Goal: Information Seeking & Learning: Understand process/instructions

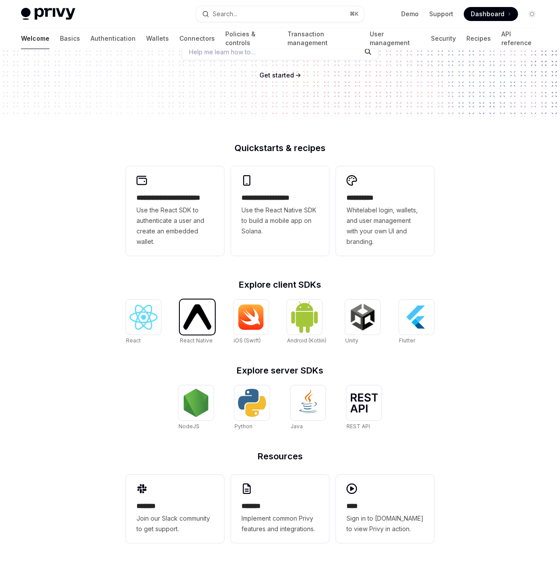
click at [209, 315] on img at bounding box center [197, 316] width 28 height 25
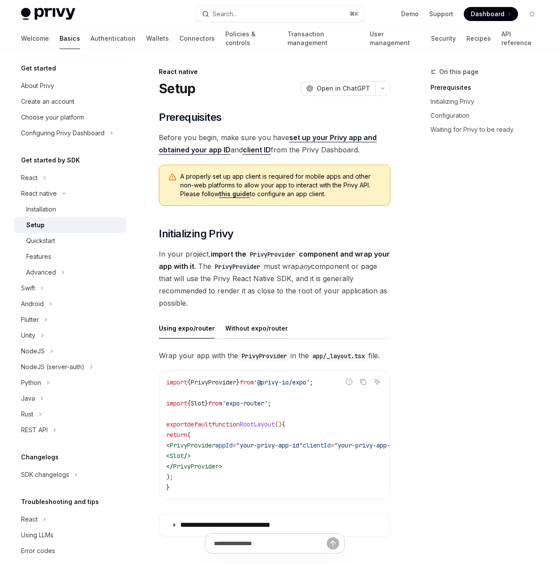
click at [244, 326] on div "Without expo/router" at bounding box center [256, 328] width 63 height 21
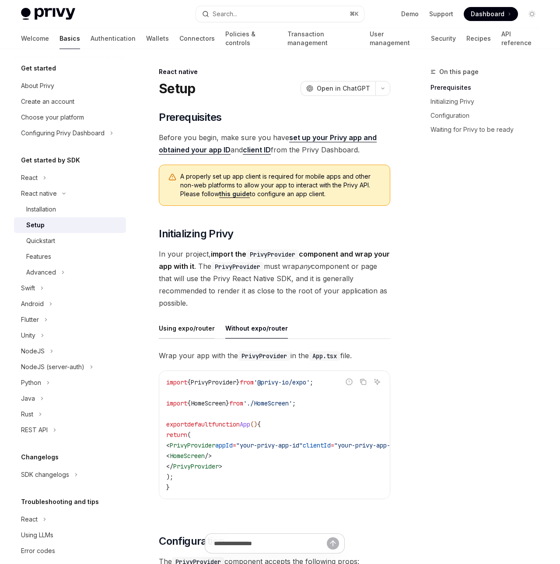
click at [194, 331] on div "Using expo/router" at bounding box center [187, 328] width 56 height 21
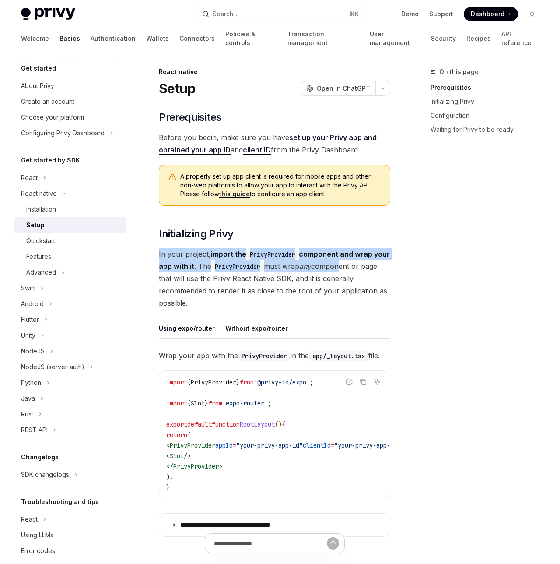
drag, startPoint x: 222, startPoint y: 249, endPoint x: 370, endPoint y: 261, distance: 148.9
click at [370, 261] on span "In your project, import the PrivyProvider component and wrap your app with it .…" at bounding box center [275, 278] width 232 height 61
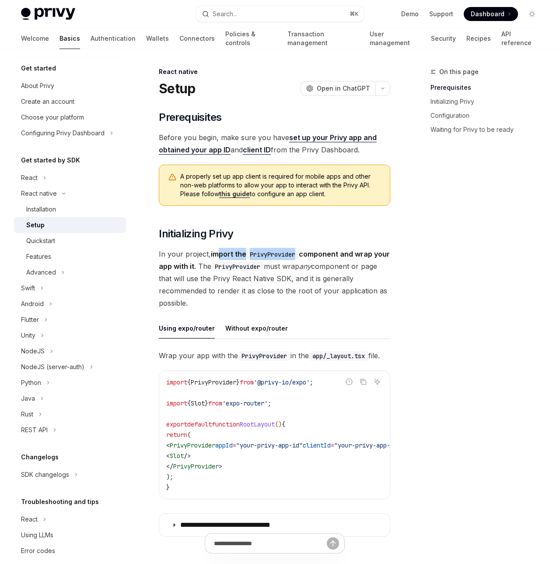
drag, startPoint x: 218, startPoint y: 248, endPoint x: 310, endPoint y: 249, distance: 91.9
click at [310, 249] on span "In your project, import the PrivyProvider component and wrap your app with it .…" at bounding box center [275, 278] width 232 height 61
click at [310, 249] on strong "import the PrivyProvider component and wrap your app with it" at bounding box center [274, 259] width 231 height 21
drag, startPoint x: 249, startPoint y: 285, endPoint x: 318, endPoint y: 285, distance: 68.3
click at [315, 285] on span "In your project, import the PrivyProvider component and wrap your app with it .…" at bounding box center [275, 278] width 232 height 61
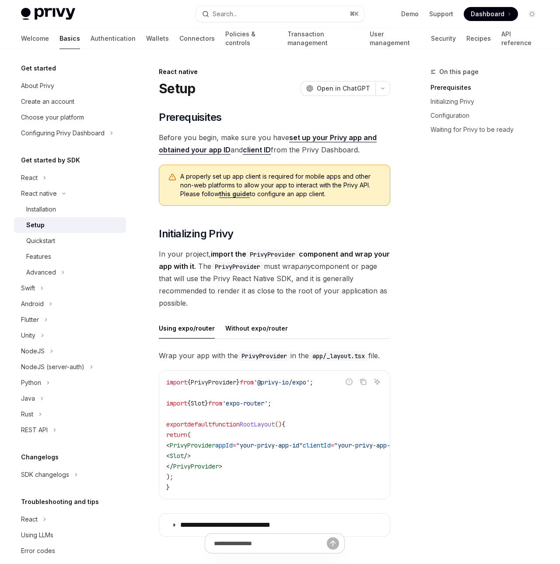
click at [322, 285] on span "In your project, import the PrivyProvider component and wrap your app with it .…" at bounding box center [275, 278] width 232 height 61
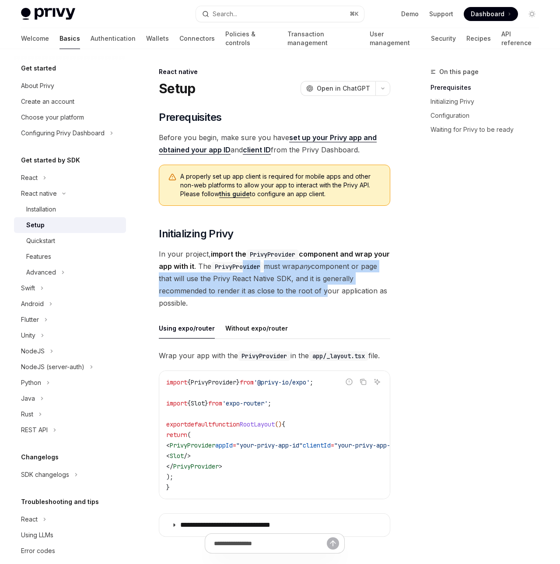
drag, startPoint x: 322, startPoint y: 292, endPoint x: 261, endPoint y: 264, distance: 66.4
click at [261, 264] on span "In your project, import the PrivyProvider component and wrap your app with it .…" at bounding box center [275, 278] width 232 height 61
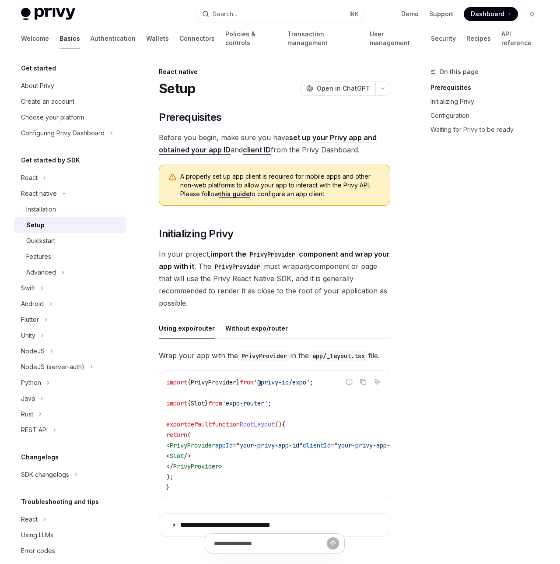
click at [260, 263] on code "PrivyProvider" at bounding box center [237, 267] width 53 height 10
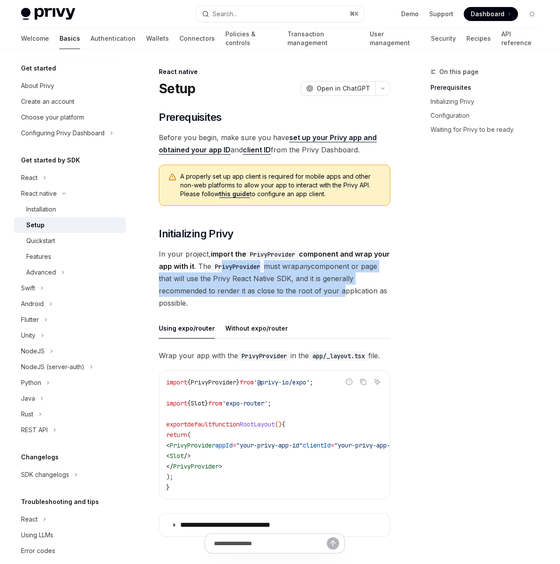
drag, startPoint x: 239, startPoint y: 265, endPoint x: 339, endPoint y: 292, distance: 103.2
click at [339, 292] on span "In your project, import the PrivyProvider component and wrap your app with it .…" at bounding box center [275, 278] width 232 height 61
drag, startPoint x: 336, startPoint y: 293, endPoint x: 276, endPoint y: 257, distance: 70.0
click at [280, 261] on span "In your project, import the PrivyProvider component and wrap your app with it .…" at bounding box center [275, 278] width 232 height 61
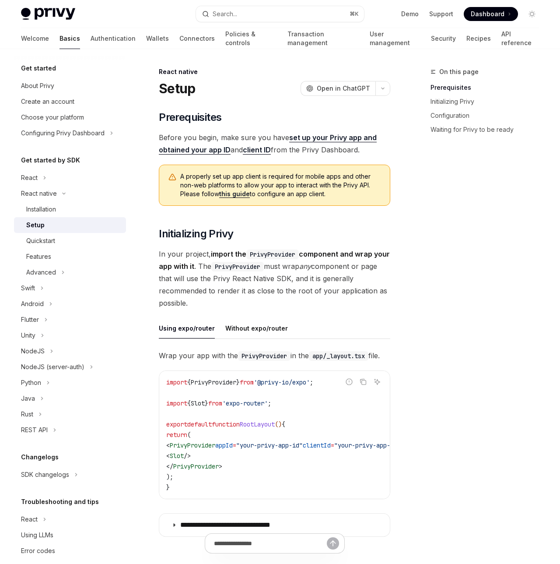
click at [273, 256] on code "PrivyProvider" at bounding box center [272, 254] width 53 height 10
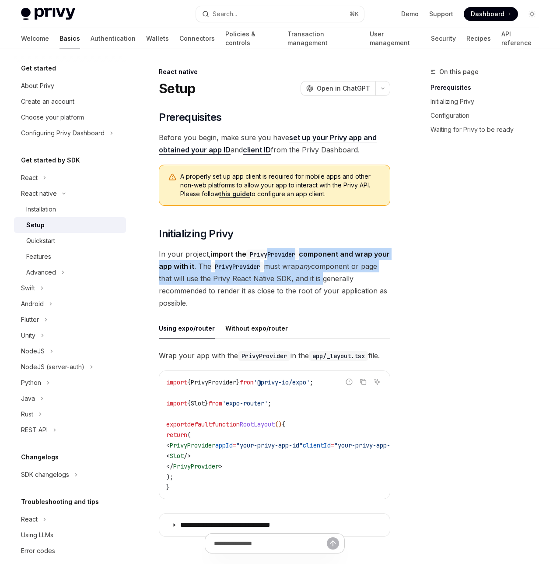
drag, startPoint x: 271, startPoint y: 257, endPoint x: 336, endPoint y: 285, distance: 71.2
click at [336, 285] on span "In your project, import the PrivyProvider component and wrap your app with it .…" at bounding box center [275, 278] width 232 height 61
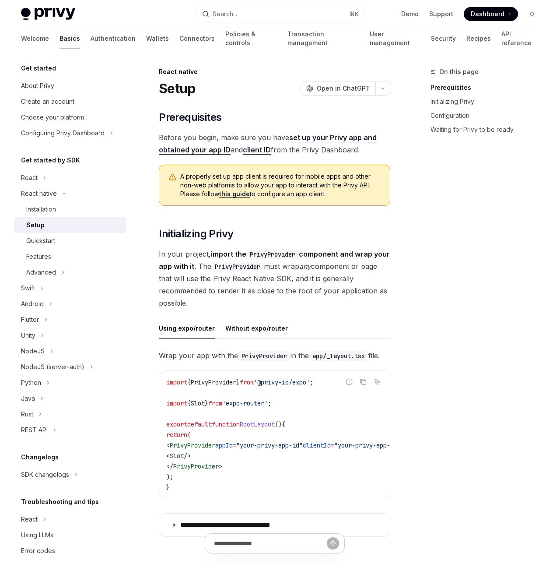
click at [337, 285] on span "In your project, import the PrivyProvider component and wrap your app with it .…" at bounding box center [275, 278] width 232 height 61
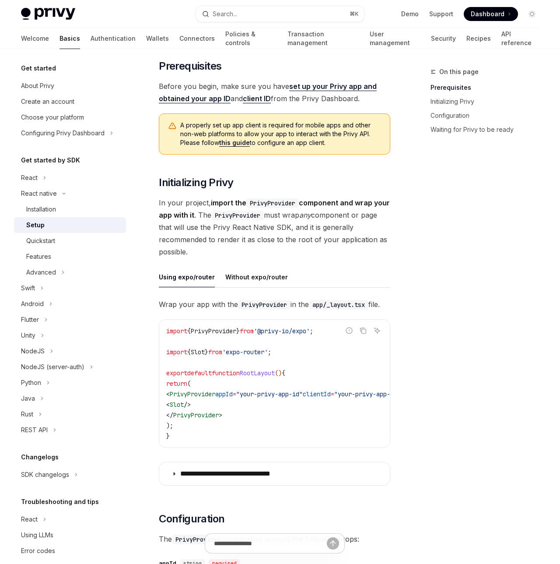
scroll to position [57, 0]
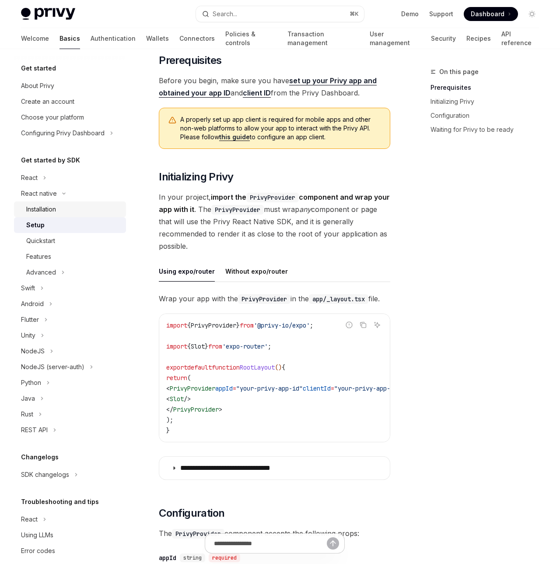
click at [37, 210] on div "Installation" at bounding box center [41, 209] width 30 height 11
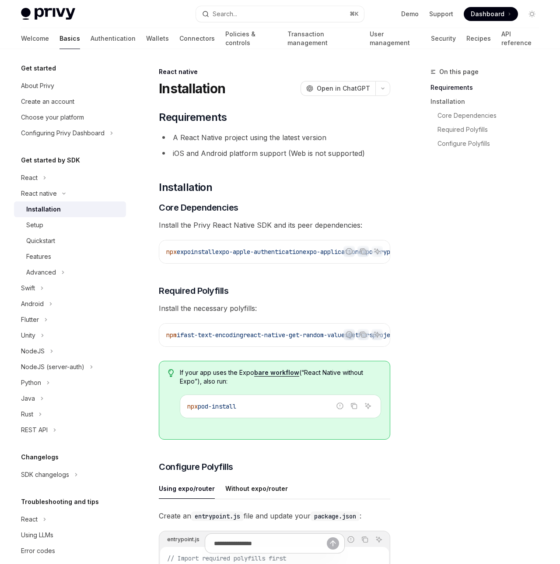
click at [281, 248] on span "expo-apple-authentication" at bounding box center [259, 252] width 88 height 8
click at [297, 253] on span "expo-apple-authentication" at bounding box center [259, 252] width 88 height 8
copy div "npx expo install expo-apple-authentication expo-application expo-crypto expo-li…"
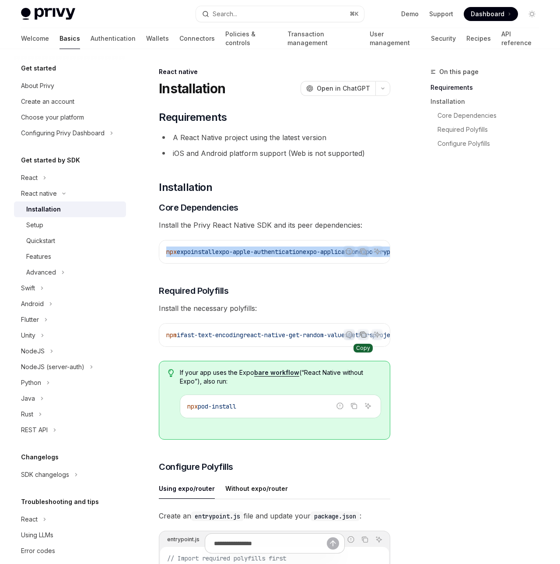
click at [361, 336] on icon "Copy the contents from the code block" at bounding box center [363, 334] width 7 height 7
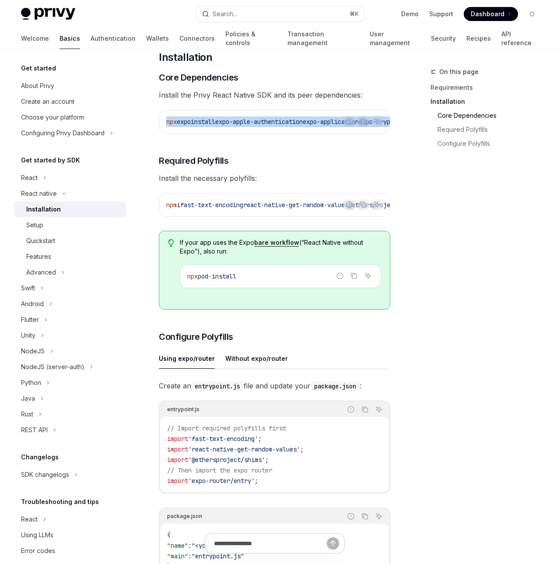
scroll to position [187, 0]
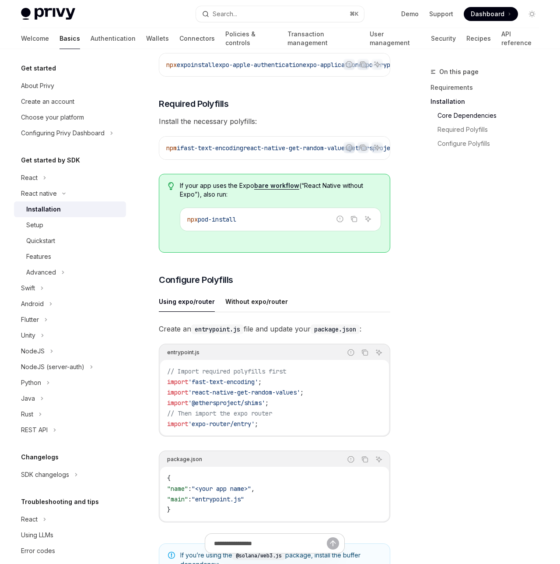
click at [211, 396] on span "'react-native-get-random-values'" at bounding box center [244, 392] width 112 height 8
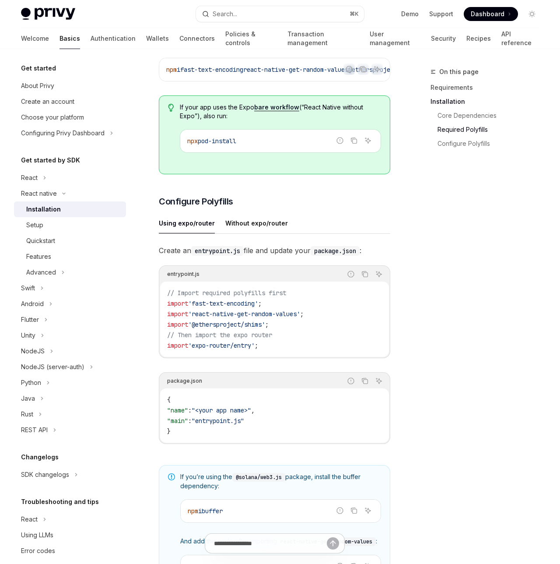
scroll to position [271, 0]
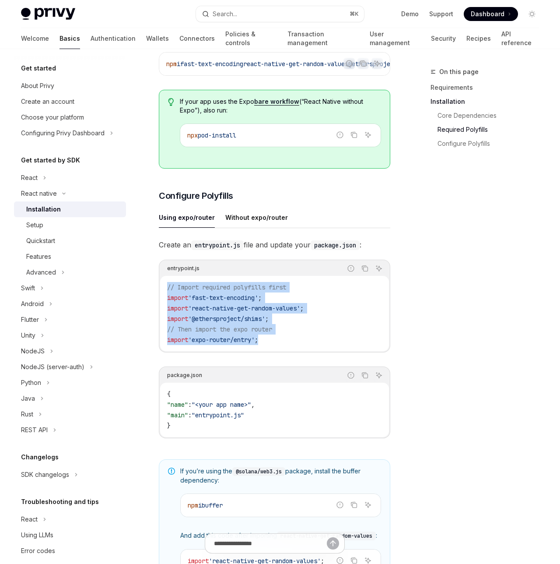
drag, startPoint x: 281, startPoint y: 351, endPoint x: 148, endPoint y: 282, distance: 149.2
click at [148, 282] on div "React native Installation OpenAI Open in ChatGPT OpenAI Open in ChatGPT ​ Requi…" at bounding box center [192, 291] width 399 height 991
copy div "Report incorrect code Copy Ask AI // Import required polyfills first import 'fa…"
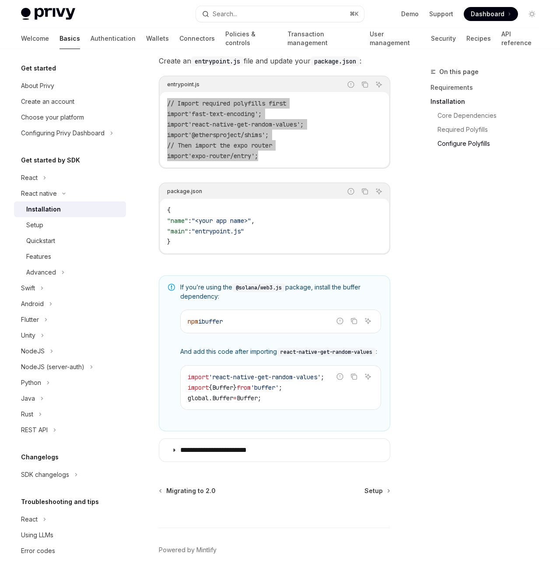
scroll to position [503, 0]
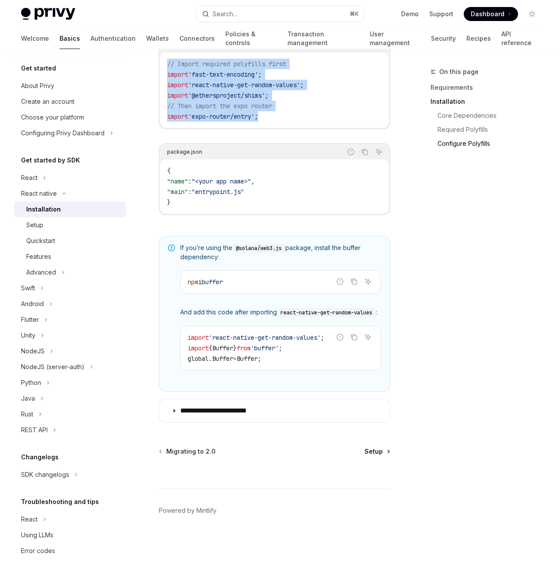
click at [374, 456] on span "Setup" at bounding box center [374, 451] width 18 height 9
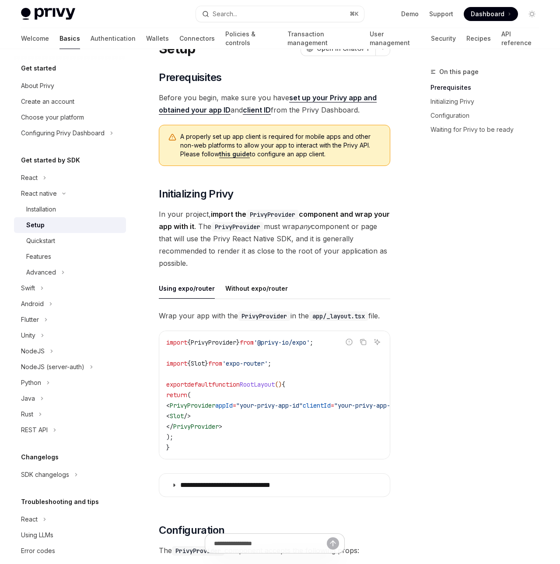
scroll to position [83, 0]
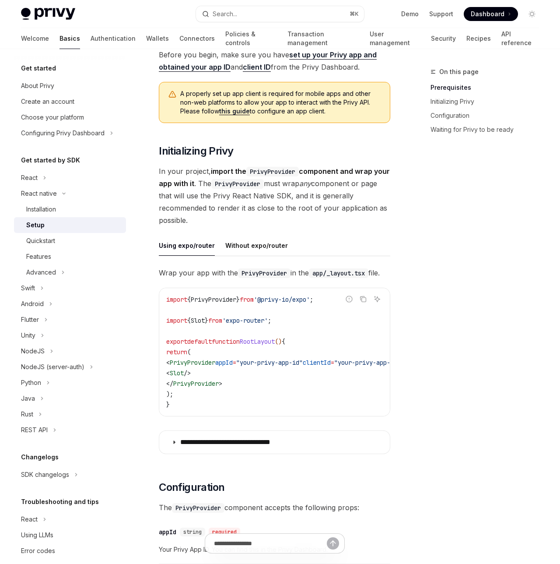
click at [265, 366] on span ""your-privy-app-id"" at bounding box center [269, 362] width 67 height 8
copy code "< PrivyProvider appId = "your-privy-app-id" clientId = "your-privy-app-client-i…"
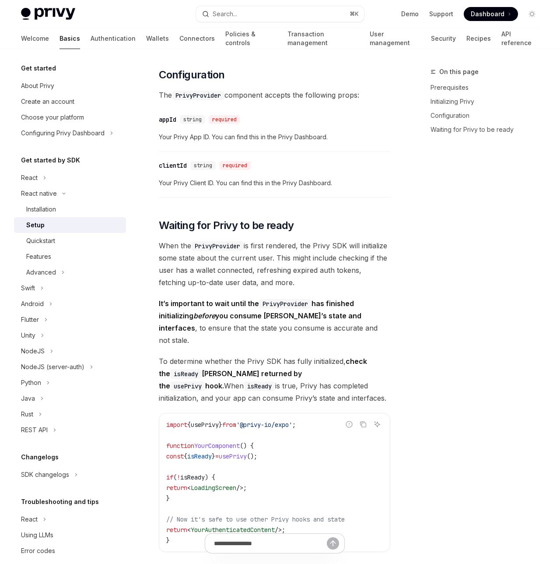
scroll to position [625, 0]
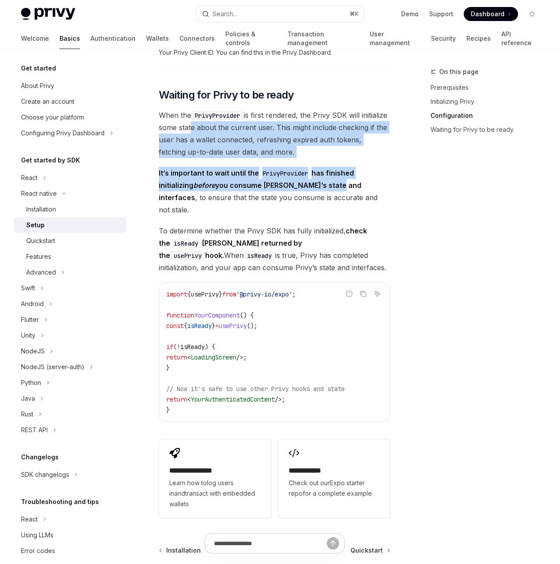
drag, startPoint x: 218, startPoint y: 140, endPoint x: 336, endPoint y: 204, distance: 134.6
click at [336, 204] on div "​ Prerequisites Before you begin, make sure you have set up your Privy app and …" at bounding box center [275, 3] width 232 height 1036
click at [336, 202] on strong "It’s important to wait until the PrivyProvider has finished initializing before…" at bounding box center [260, 185] width 203 height 33
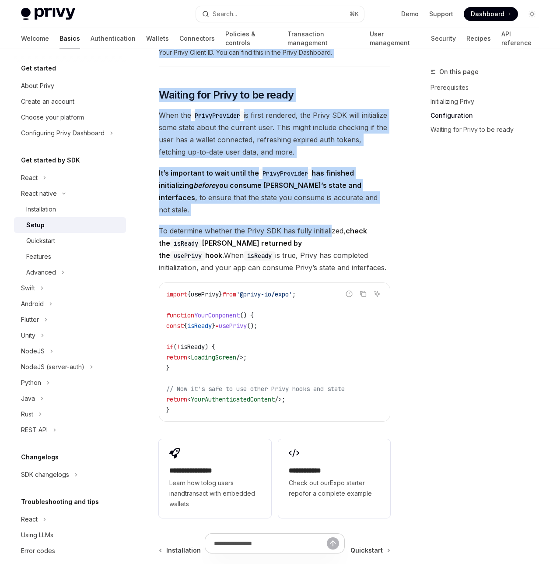
drag, startPoint x: 349, startPoint y: 232, endPoint x: 439, endPoint y: 255, distance: 92.4
click at [439, 255] on div "On this page Prerequisites Initializing Privy Configuration Waiting for Privy t…" at bounding box center [280, 43] width 532 height 1239
click at [439, 255] on div "On this page Prerequisites Initializing Privy Configuration Waiting for Privy t…" at bounding box center [479, 315] width 133 height 497
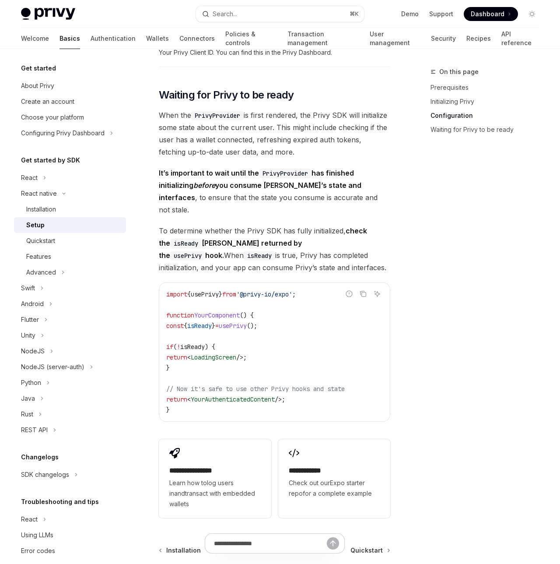
scroll to position [728, 0]
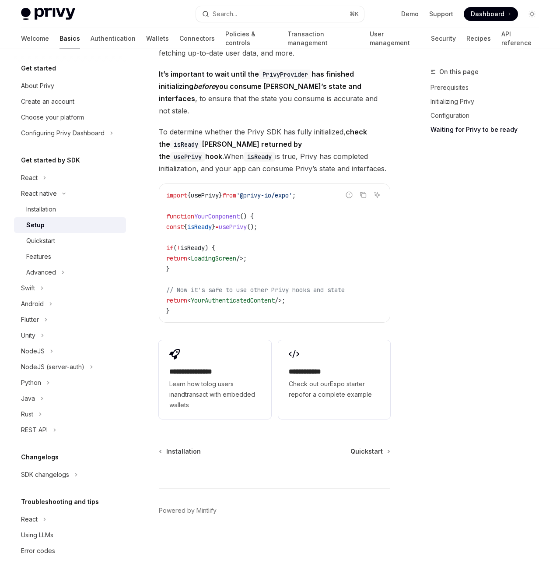
click at [347, 455] on div "Installation Quickstart" at bounding box center [275, 451] width 232 height 9
click at [356, 453] on span "Quickstart" at bounding box center [367, 451] width 32 height 9
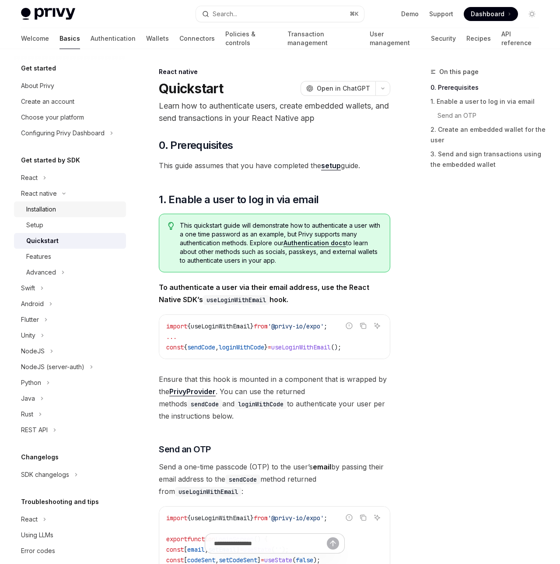
click at [83, 209] on div "Installation" at bounding box center [73, 209] width 95 height 11
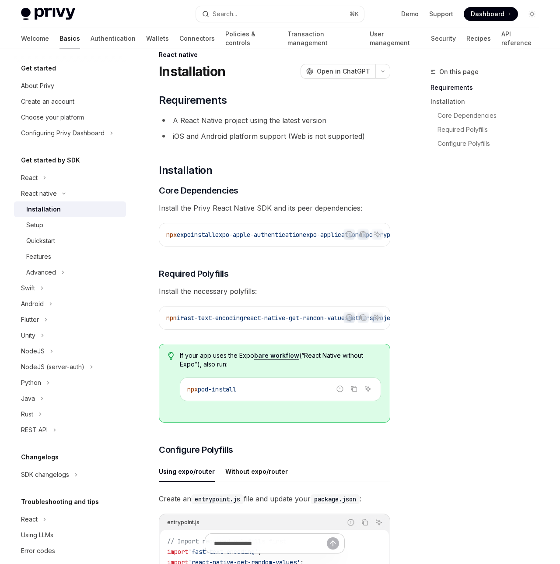
scroll to position [28, 0]
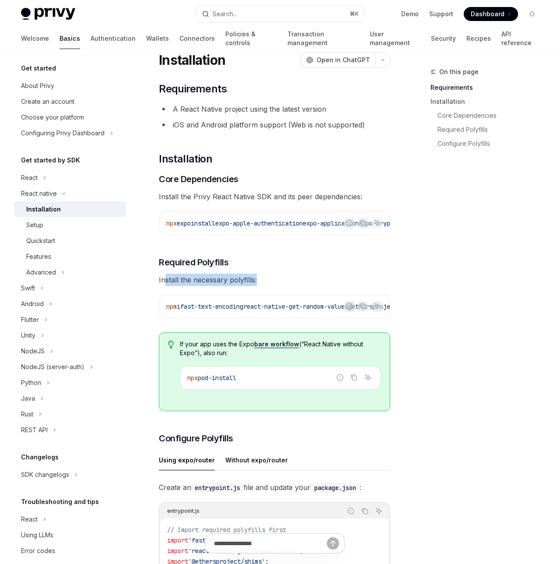
drag, startPoint x: 163, startPoint y: 284, endPoint x: 282, endPoint y: 278, distance: 119.6
click at [282, 278] on span "Install the necessary polyfills:" at bounding box center [275, 280] width 232 height 12
drag, startPoint x: 282, startPoint y: 278, endPoint x: 278, endPoint y: 281, distance: 4.7
click at [281, 280] on span "Install the necessary polyfills:" at bounding box center [275, 280] width 232 height 12
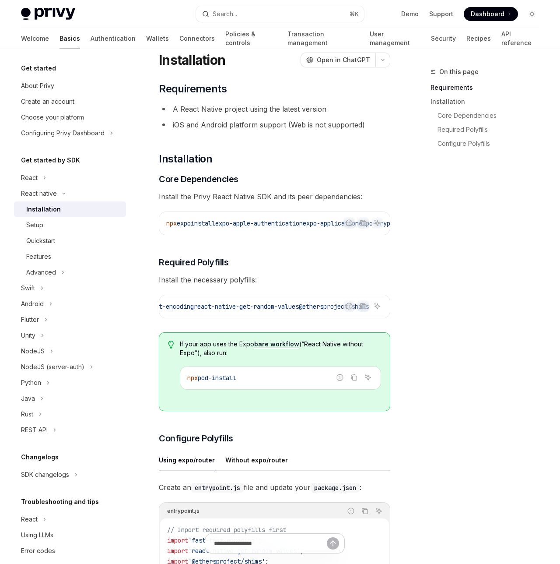
drag, startPoint x: 222, startPoint y: 315, endPoint x: 278, endPoint y: 303, distance: 57.7
click at [281, 303] on div "npm i fast-text-encoding react-native-get-random-values @ethersproject/shims" at bounding box center [274, 306] width 231 height 23
click at [259, 306] on span "react-native-get-random-values" at bounding box center [246, 306] width 105 height 8
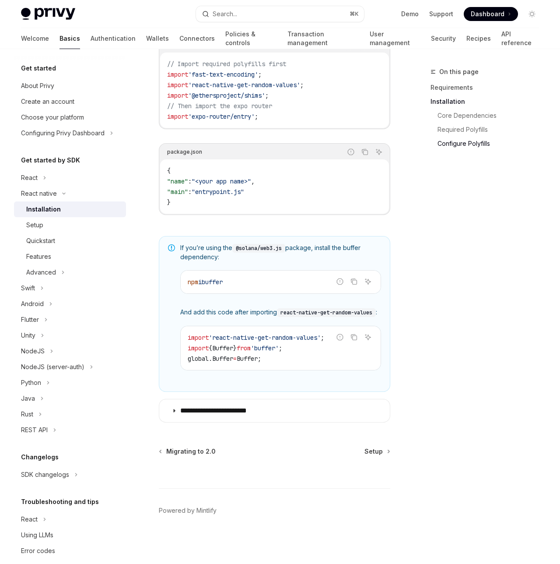
scroll to position [509, 0]
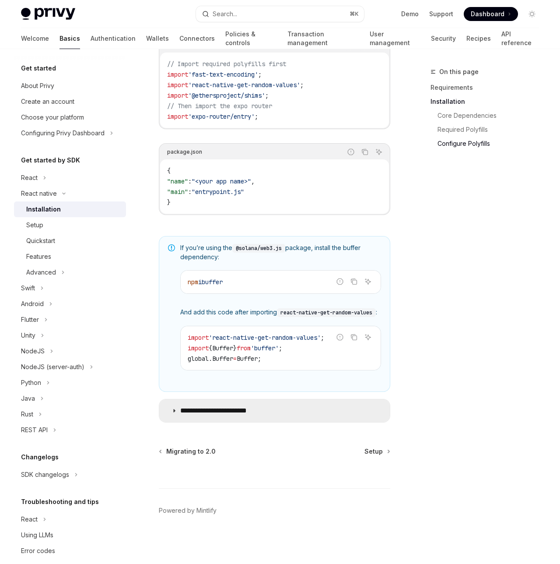
click at [213, 406] on p "**********" at bounding box center [222, 410] width 84 height 9
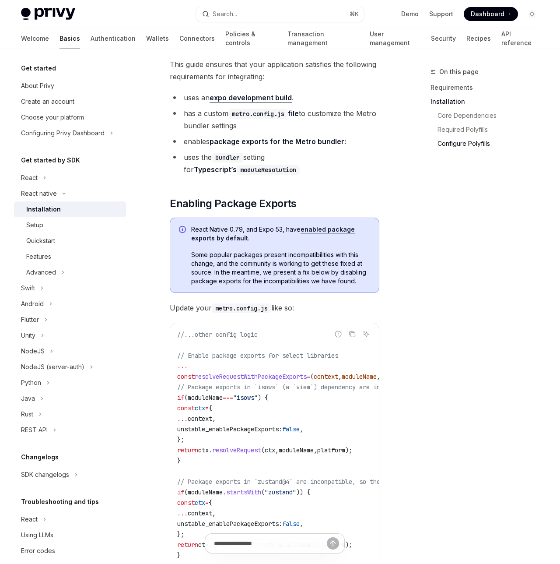
scroll to position [720, 0]
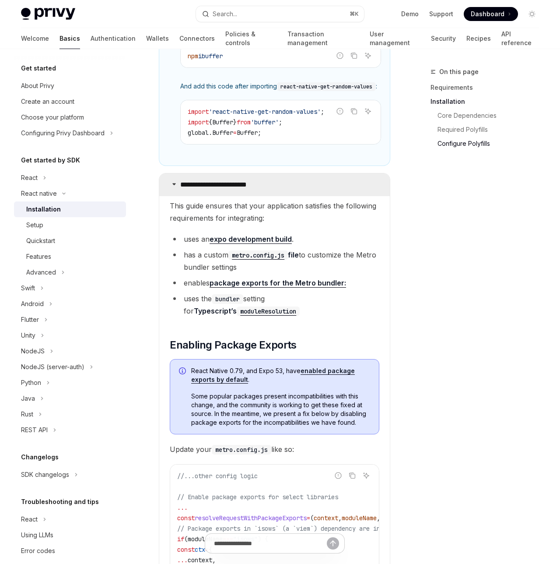
click at [277, 196] on summary "**********" at bounding box center [274, 184] width 231 height 23
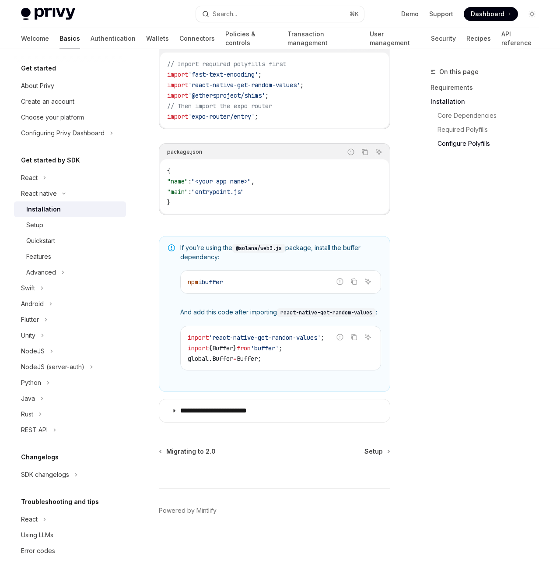
scroll to position [404, 0]
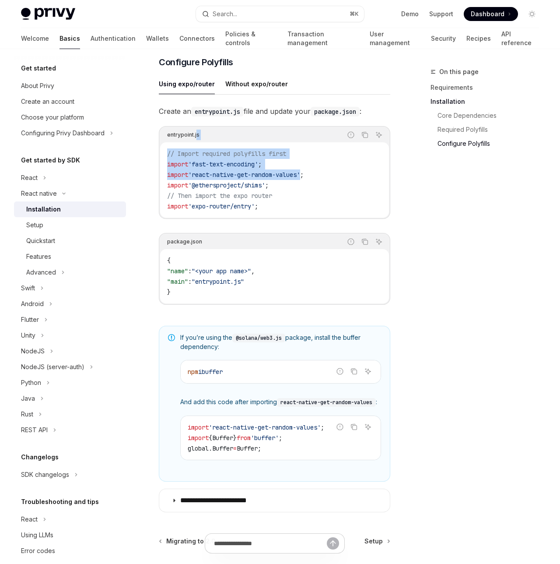
drag, startPoint x: 209, startPoint y: 151, endPoint x: 310, endPoint y: 180, distance: 105.2
click at [307, 180] on div "entrypoint.js Report incorrect code Copy Ask AI // Import required polyfills fi…" at bounding box center [275, 172] width 232 height 93
click at [300, 179] on span "'react-native-get-random-values'" at bounding box center [244, 175] width 112 height 8
drag, startPoint x: 163, startPoint y: 154, endPoint x: 407, endPoint y: 205, distance: 249.6
click at [407, 204] on div "On this page Requirements Installation Core Dependencies Required Polyfills Con…" at bounding box center [280, 149] width 532 height 1009
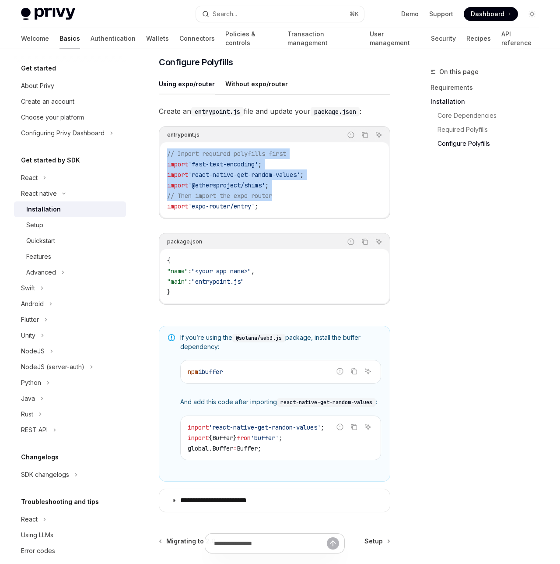
click at [406, 206] on div "On this page Requirements Installation Core Dependencies Required Polyfills Con…" at bounding box center [280, 149] width 532 height 1009
drag, startPoint x: 322, startPoint y: 206, endPoint x: 198, endPoint y: 158, distance: 132.7
click at [201, 159] on code "// Import required polyfills first import 'fast-text-encoding' ; import 'react-…" at bounding box center [274, 179] width 215 height 63
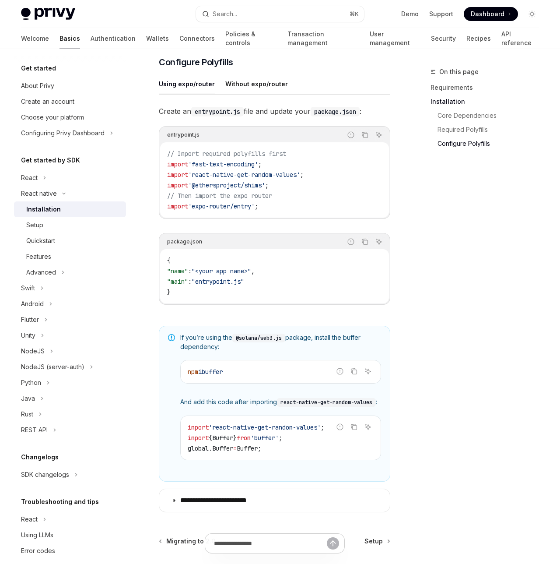
drag, startPoint x: 198, startPoint y: 158, endPoint x: 185, endPoint y: 156, distance: 13.2
click at [198, 156] on span "// Import required polyfills first" at bounding box center [226, 154] width 119 height 8
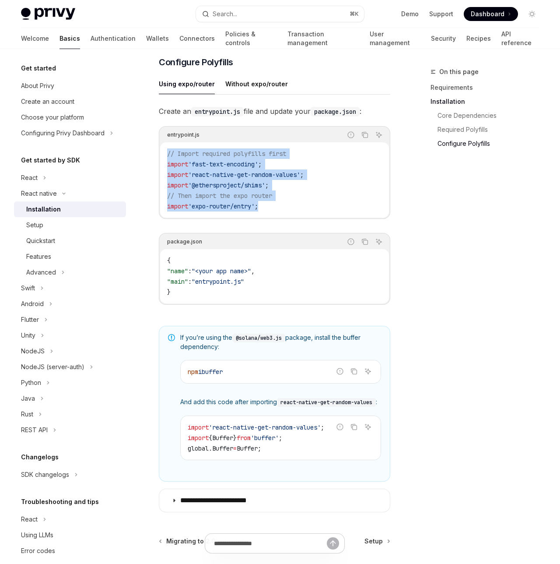
drag, startPoint x: 228, startPoint y: 184, endPoint x: 303, endPoint y: 211, distance: 79.8
click at [298, 209] on div "// Import required polyfills first import 'fast-text-encoding' ; import 'react-…" at bounding box center [274, 179] width 229 height 75
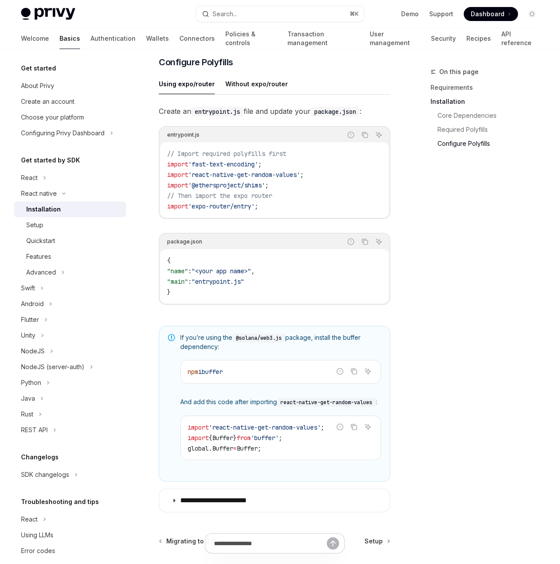
click at [311, 211] on code "// Import required polyfills first import 'fast-text-encoding' ; import 'react-…" at bounding box center [274, 179] width 215 height 63
drag, startPoint x: 188, startPoint y: 106, endPoint x: 313, endPoint y: 116, distance: 125.1
click at [313, 113] on div "Using expo/router Without expo/router Create an entrypoint.js file and update y…" at bounding box center [275, 196] width 232 height 245
click at [313, 116] on span "Create an entrypoint.js file and update your package.json :" at bounding box center [275, 111] width 232 height 12
drag, startPoint x: 234, startPoint y: 109, endPoint x: 323, endPoint y: 113, distance: 89.4
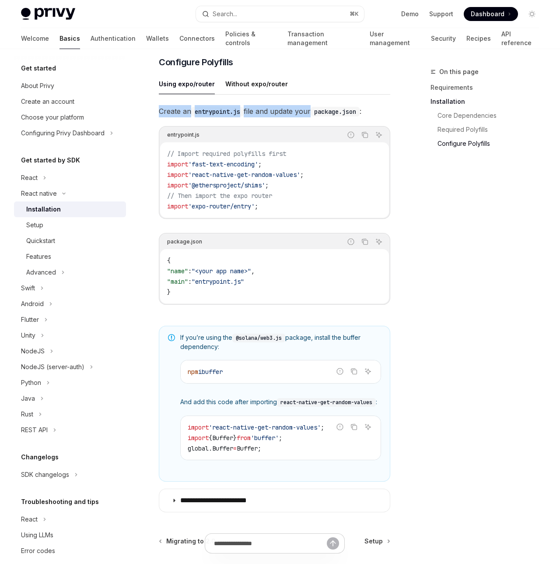
click at [320, 112] on div "React native Installation OpenAI Open in ChatGPT OpenAI Open in ChatGPT ​ Requi…" at bounding box center [192, 157] width 399 height 991
click at [322, 113] on code "package.json" at bounding box center [335, 112] width 49 height 10
drag, startPoint x: 209, startPoint y: 110, endPoint x: 310, endPoint y: 142, distance: 105.9
click at [310, 139] on div "Using expo/router Without expo/router Create an entrypoint.js file and update y…" at bounding box center [275, 196] width 232 height 245
click at [295, 138] on div "Report incorrect code Copy Ask AI" at bounding box center [292, 134] width 185 height 11
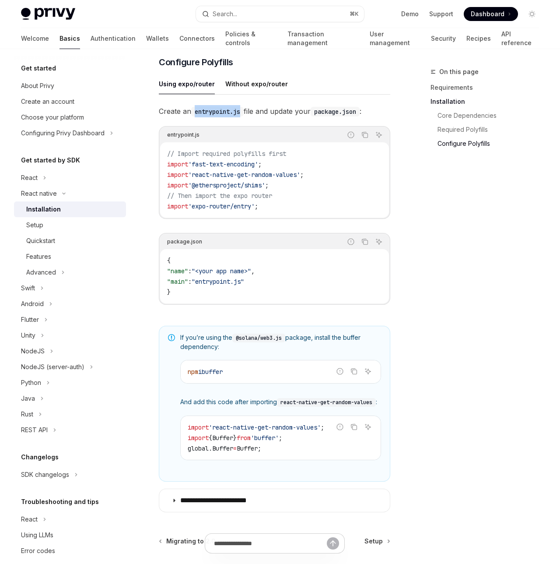
drag, startPoint x: 193, startPoint y: 119, endPoint x: 248, endPoint y: 117, distance: 55.2
click at [248, 117] on span "Create an entrypoint.js file and update your package.json :" at bounding box center [275, 111] width 232 height 12
copy code "entrypoint.js"
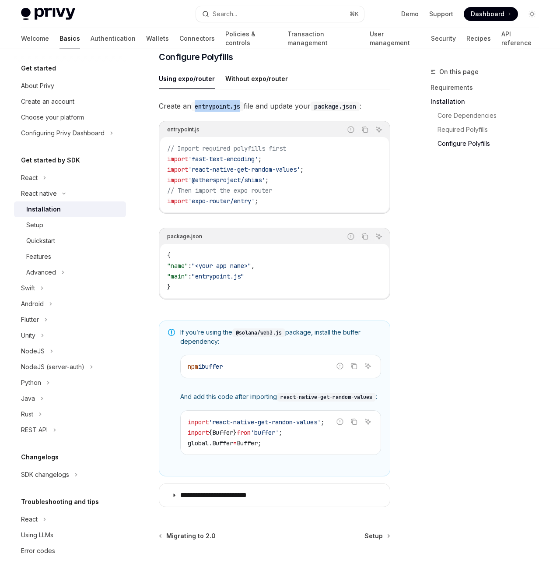
scroll to position [509, 0]
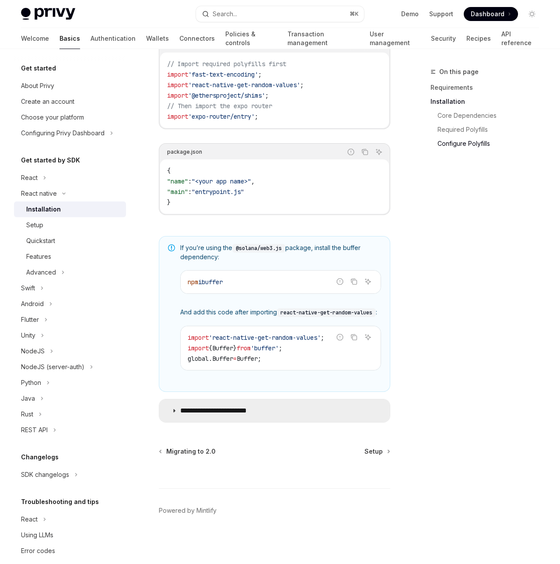
click at [218, 404] on summary "**********" at bounding box center [274, 410] width 231 height 23
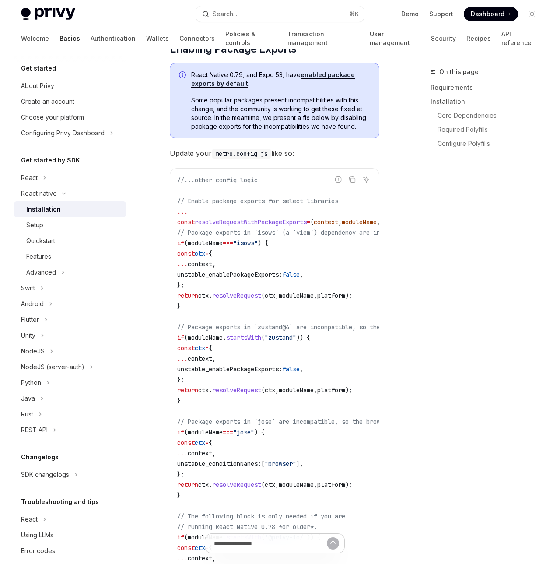
scroll to position [1112, 0]
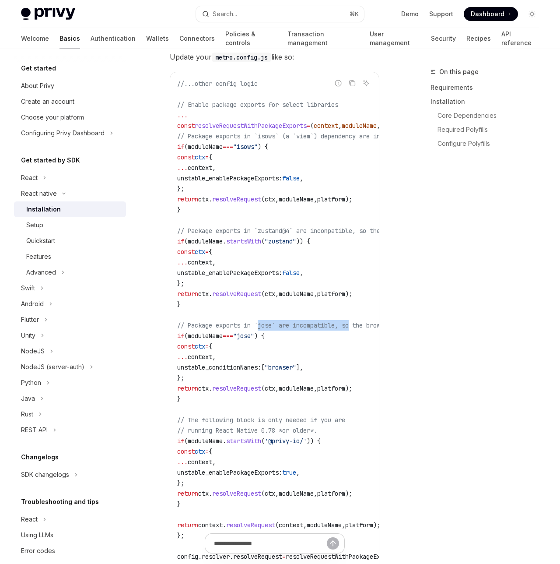
drag, startPoint x: 288, startPoint y: 338, endPoint x: 362, endPoint y: 344, distance: 75.1
click at [362, 329] on span "// Package exports in `jose` are incompatible, so the browser version is used" at bounding box center [312, 325] width 270 height 8
click at [357, 344] on code "//...other config logic // Enable package exports for select libraries ... cons…" at bounding box center [357, 335] width 361 height 515
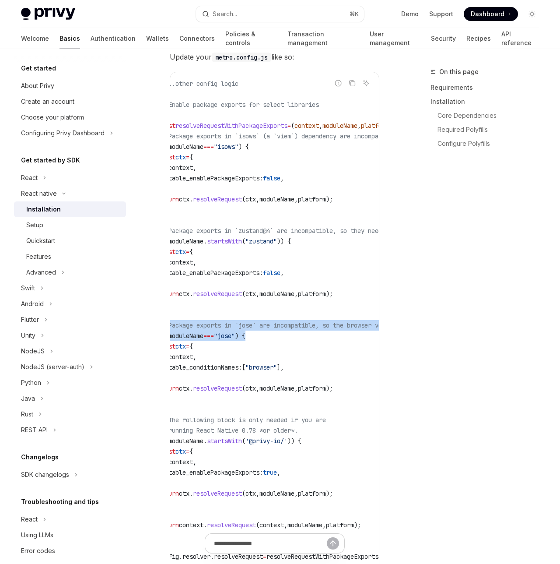
scroll to position [0, 0]
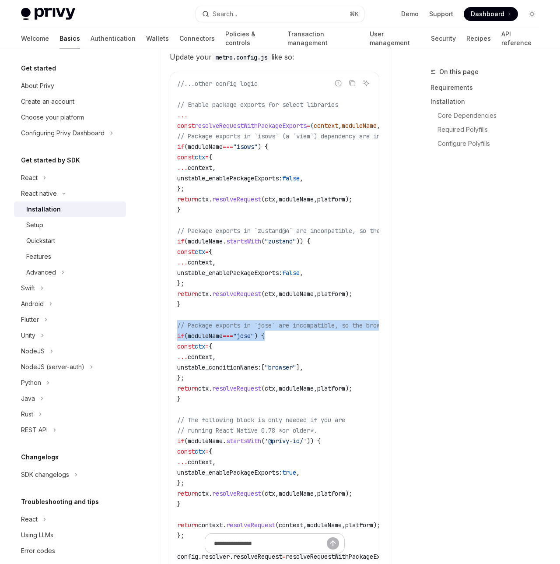
drag, startPoint x: 297, startPoint y: 344, endPoint x: 164, endPoint y: 335, distance: 132.9
click at [164, 335] on details "**********" at bounding box center [275, 281] width 232 height 1001
click at [244, 344] on code "//...other config logic // Enable package exports for select libraries ... cons…" at bounding box center [357, 335] width 361 height 515
drag, startPoint x: 209, startPoint y: 326, endPoint x: 318, endPoint y: 417, distance: 141.7
click at [316, 415] on code "//...other config logic // Enable package exports for select libraries ... cons…" at bounding box center [357, 335] width 361 height 515
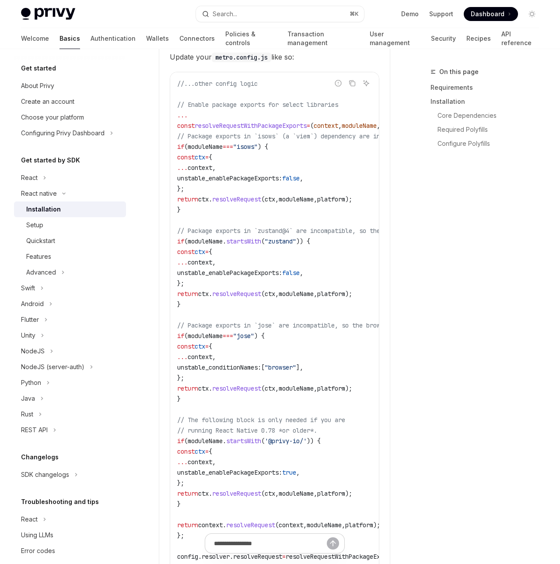
click at [318, 417] on code "//...other config logic // Enable package exports for select libraries ... cons…" at bounding box center [357, 335] width 361 height 515
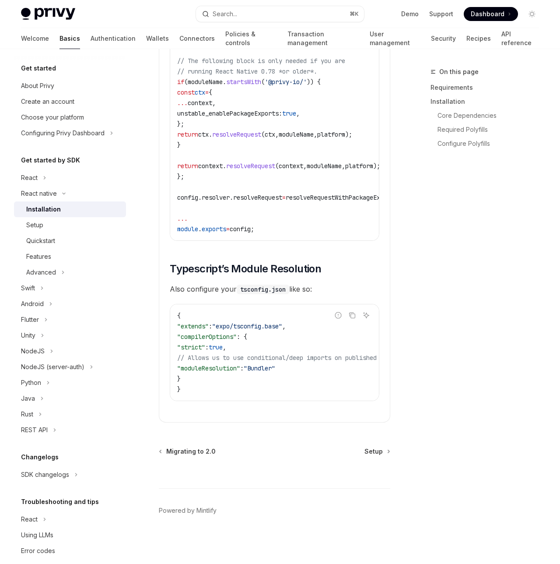
scroll to position [1493, 0]
click at [63, 235] on div "Quickstart" at bounding box center [73, 240] width 95 height 11
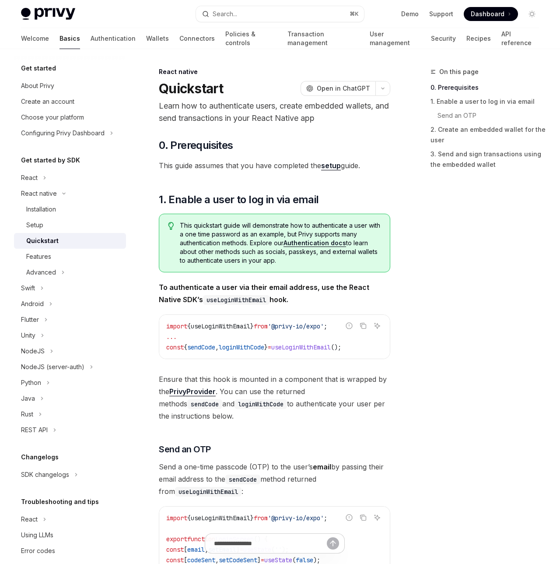
scroll to position [323, 0]
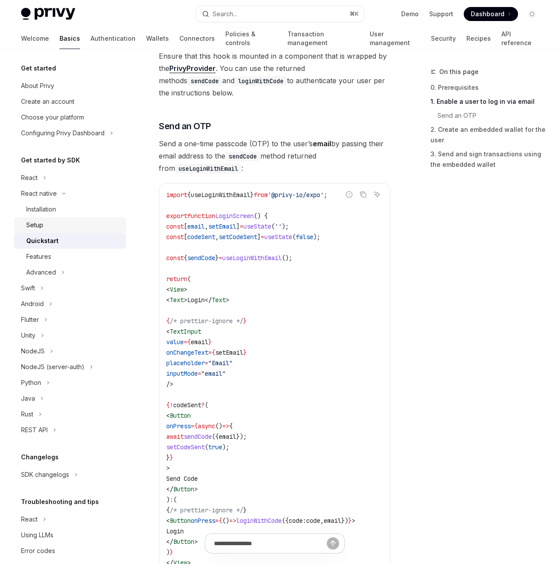
click at [55, 222] on div "Setup" at bounding box center [73, 225] width 95 height 11
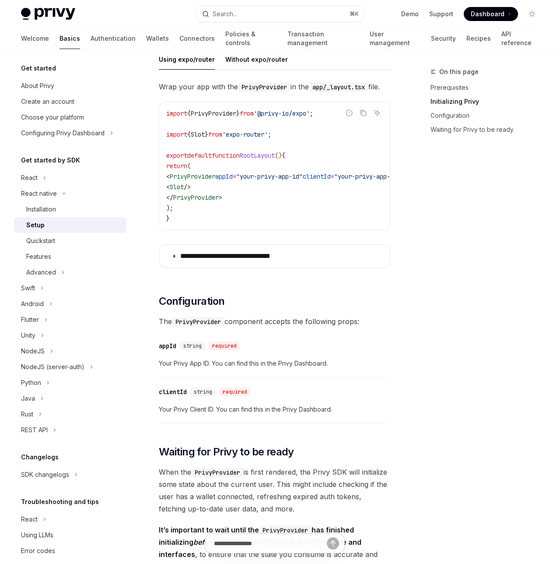
scroll to position [728, 0]
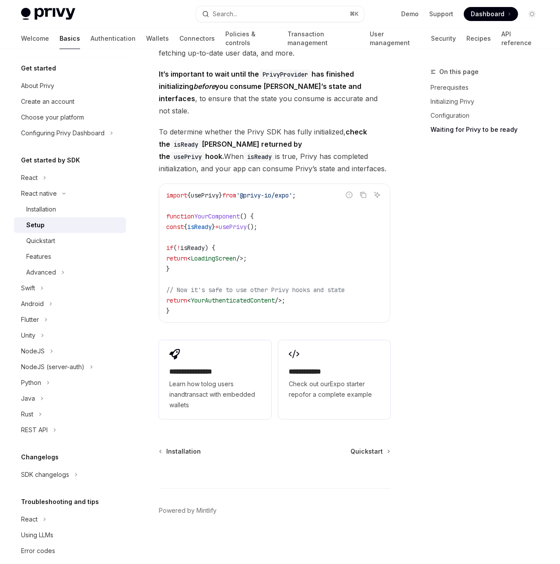
click at [202, 229] on span "isReady" at bounding box center [199, 227] width 25 height 8
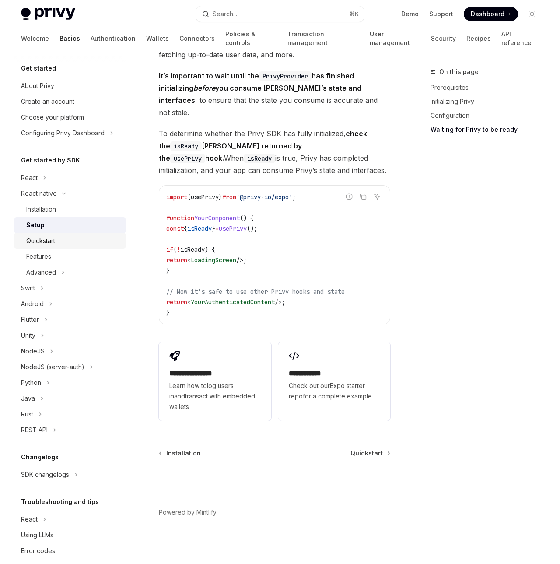
click at [70, 237] on div "Quickstart" at bounding box center [73, 240] width 95 height 11
type textarea "*"
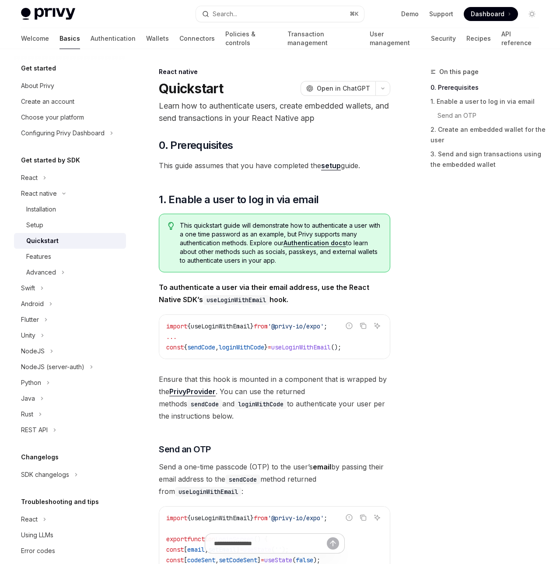
click at [250, 322] on span "useLoginWithEmail" at bounding box center [221, 326] width 60 height 8
copy code "import { useLoginWithEmail } from '@privy-io/expo' ;"
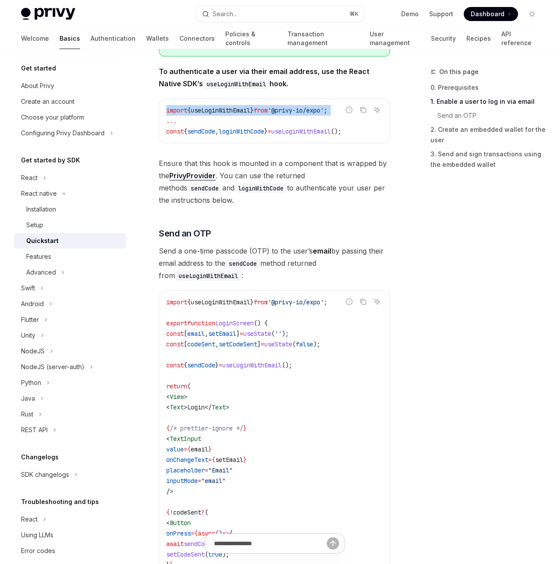
scroll to position [135, 0]
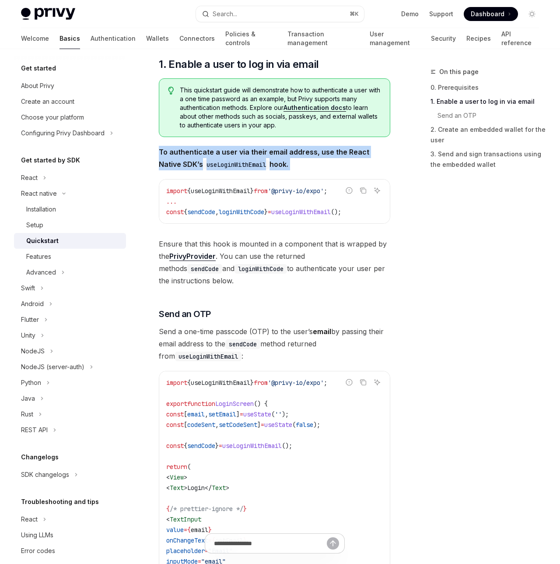
drag, startPoint x: 167, startPoint y: 151, endPoint x: 294, endPoint y: 182, distance: 130.9
click at [294, 182] on div "import { useLoginWithEmail } from '@privy-io/expo' ; ... const { sendCode , log…" at bounding box center [274, 201] width 231 height 44
drag, startPoint x: 243, startPoint y: 169, endPoint x: 198, endPoint y: 155, distance: 46.5
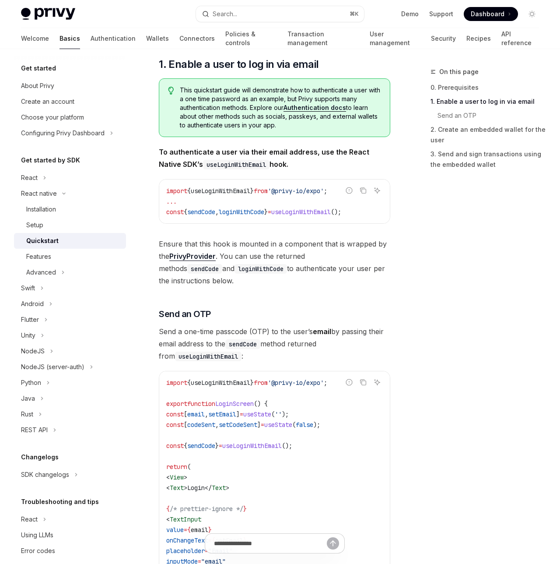
click at [196, 155] on strong "To authenticate a user via their email address, use the React Native SDK’s useL…" at bounding box center [264, 158] width 211 height 21
drag, startPoint x: 156, startPoint y: 149, endPoint x: 276, endPoint y: 158, distance: 119.8
click at [284, 161] on span "To authenticate a user via their email address, use the React Native SDK’s useL…" at bounding box center [275, 158] width 232 height 25
click at [253, 209] on span "loginWithCode" at bounding box center [242, 212] width 46 height 8
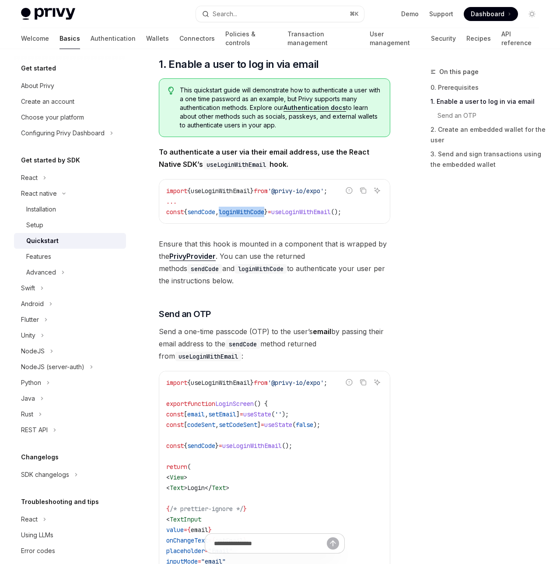
click at [253, 209] on span "loginWithCode" at bounding box center [242, 212] width 46 height 8
click at [238, 187] on span "useLoginWithEmail" at bounding box center [221, 191] width 60 height 8
copy span "useLoginWithEmail"
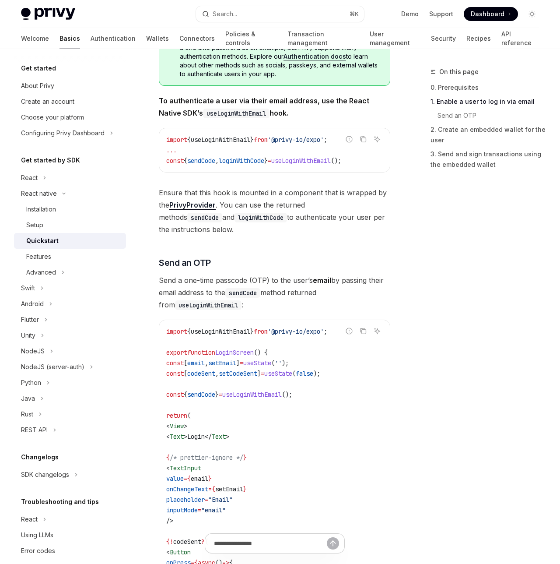
scroll to position [312, 0]
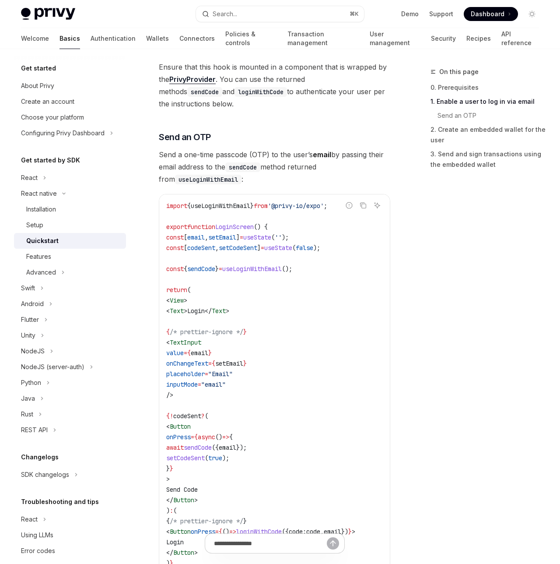
drag, startPoint x: 246, startPoint y: 270, endPoint x: 309, endPoint y: 436, distance: 178.3
click at [309, 430] on code "import { useLoginWithEmail } from '@privy-io/expo' ; export function LoginScree…" at bounding box center [274, 399] width 217 height 399
drag, startPoint x: 319, startPoint y: 406, endPoint x: 316, endPoint y: 392, distance: 14.7
click at [322, 404] on code "import { useLoginWithEmail } from '@privy-io/expo' ; export function LoginScree…" at bounding box center [274, 399] width 217 height 399
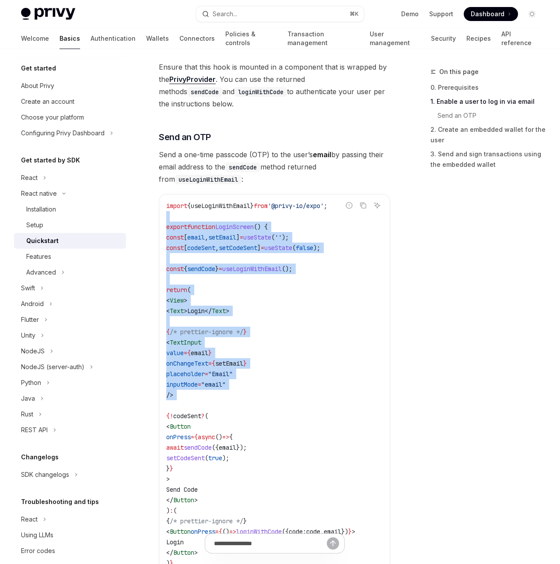
drag, startPoint x: 260, startPoint y: 207, endPoint x: 319, endPoint y: 384, distance: 186.9
click at [319, 388] on code "import { useLoginWithEmail } from '@privy-io/expo' ; export function LoginScree…" at bounding box center [274, 399] width 217 height 399
click at [319, 385] on code "import { useLoginWithEmail } from '@privy-io/expo' ; export function LoginScree…" at bounding box center [274, 399] width 217 height 399
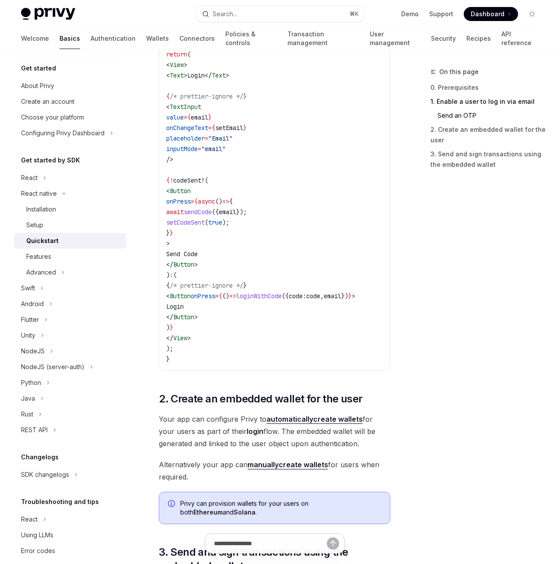
scroll to position [386, 0]
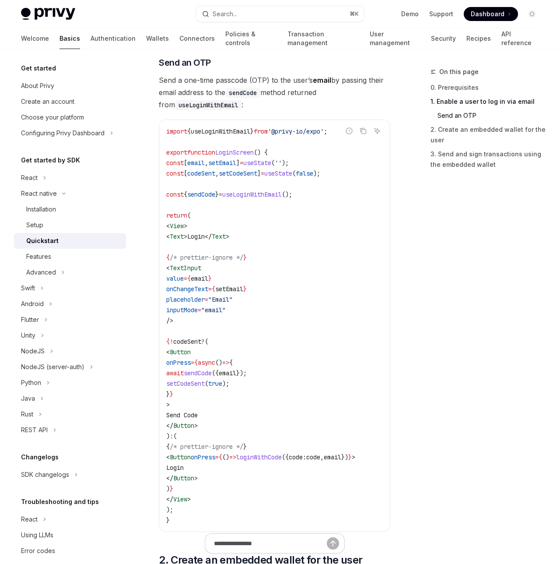
click at [323, 170] on code "import { useLoginWithEmail } from '@privy-io/expo' ; export function LoginScree…" at bounding box center [274, 325] width 217 height 399
drag, startPoint x: 243, startPoint y: 180, endPoint x: 295, endPoint y: 318, distance: 147.5
click at [295, 312] on code "import { useLoginWithEmail } from '@privy-io/expo' ; export function LoginScree…" at bounding box center [274, 325] width 217 height 399
click at [295, 318] on code "import { useLoginWithEmail } from '@privy-io/expo' ; export function LoginScree…" at bounding box center [274, 325] width 217 height 399
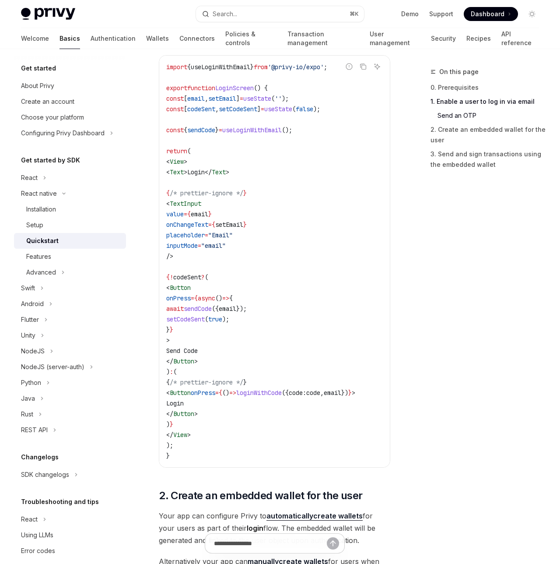
scroll to position [439, 0]
